Goal: Transaction & Acquisition: Download file/media

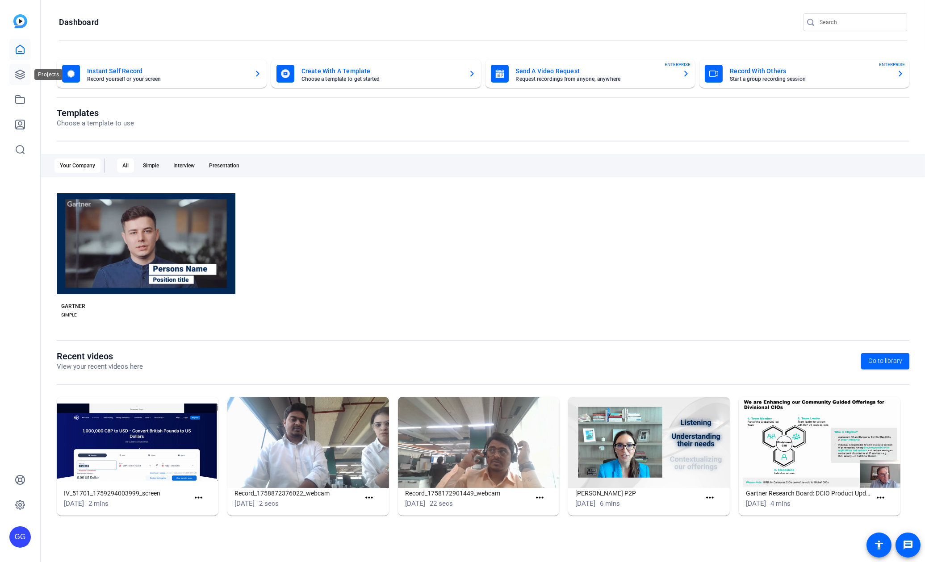
click at [18, 75] on icon at bounding box center [20, 74] width 9 height 9
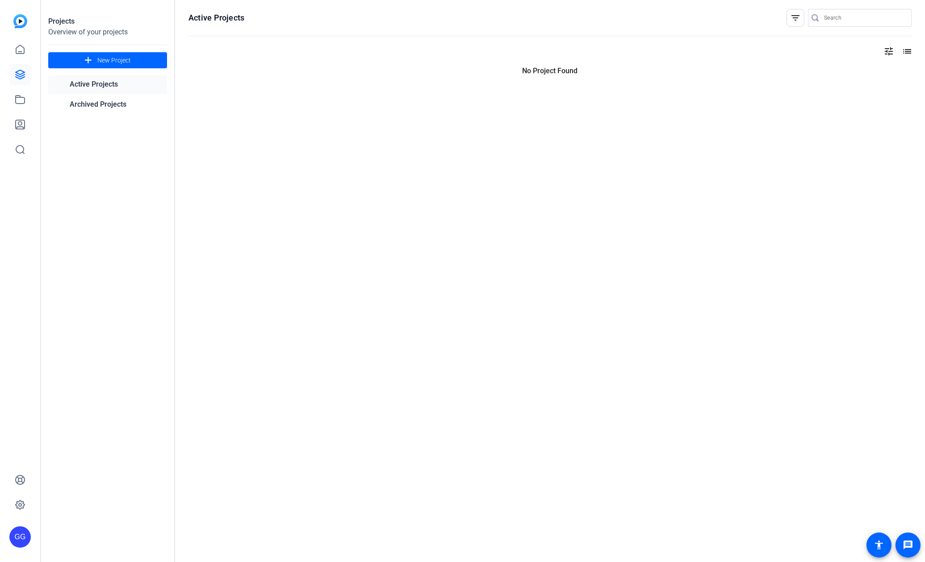
type input "[PERSON_NAME][EMAIL_ADDRESS][PERSON_NAME][PERSON_NAME][DOMAIN_NAME]"
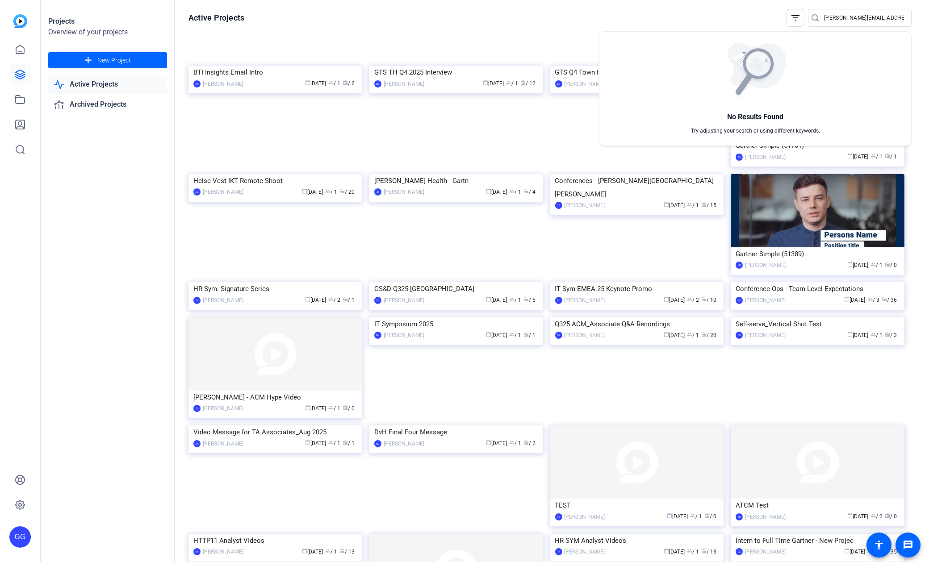
click at [144, 151] on div at bounding box center [462, 281] width 925 height 562
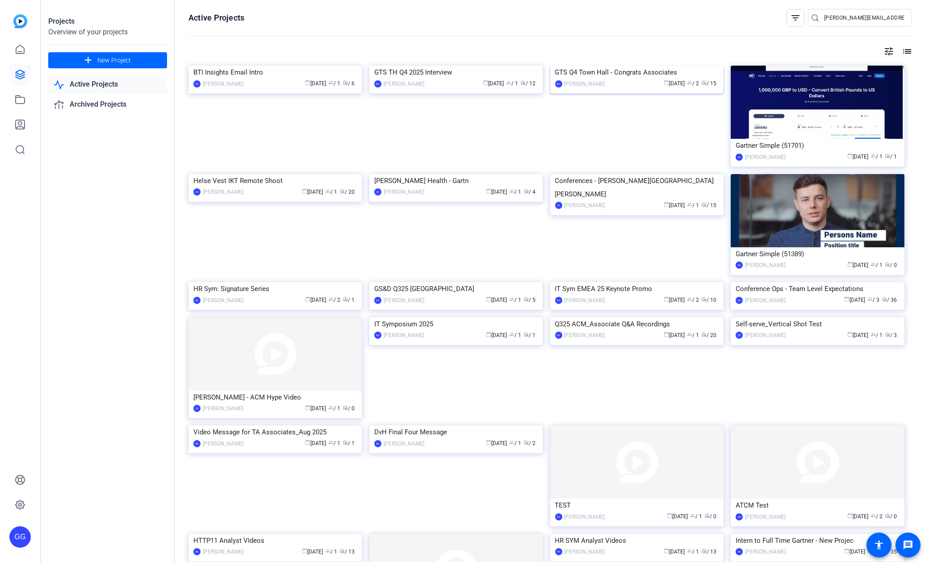
click at [652, 79] on div "GTS Q4 Town Hall - Congrats Associates" at bounding box center [636, 72] width 163 height 13
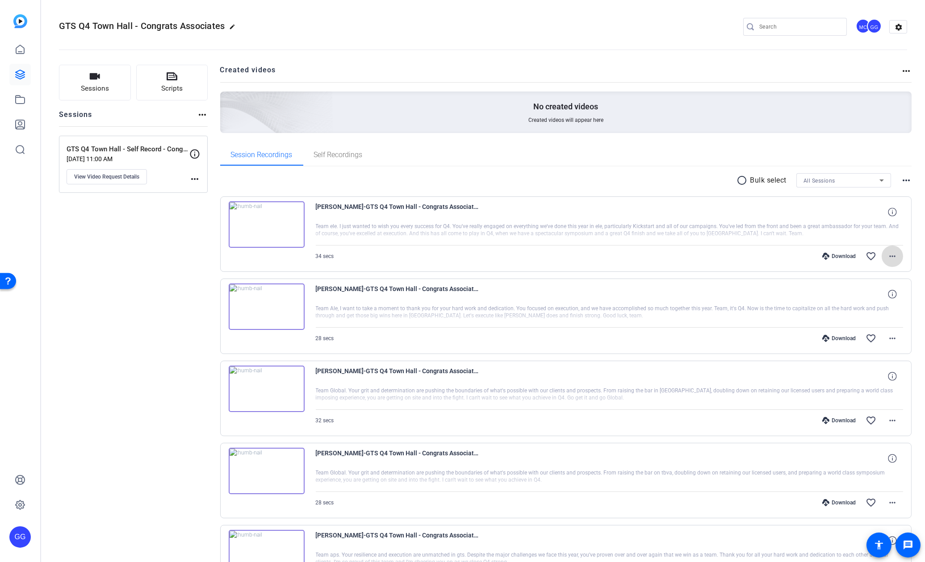
click at [887, 251] on mat-icon "more_horiz" at bounding box center [892, 256] width 11 height 11
click at [868, 296] on span "Download MP4" at bounding box center [864, 296] width 54 height 11
